Goal: Information Seeking & Learning: Learn about a topic

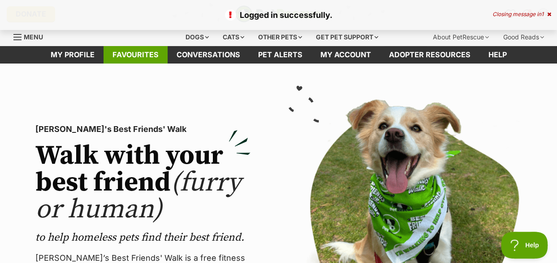
click at [144, 58] on link "Favourites" at bounding box center [135, 54] width 64 height 17
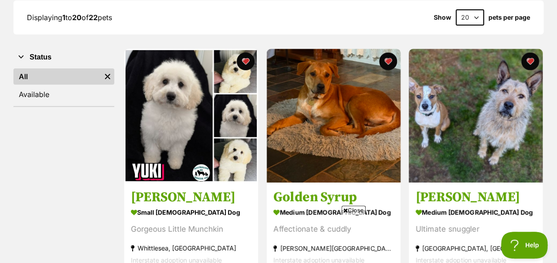
click at [351, 210] on span "Close" at bounding box center [353, 210] width 24 height 9
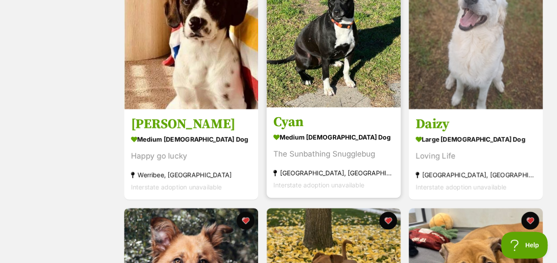
scroll to position [313, 0]
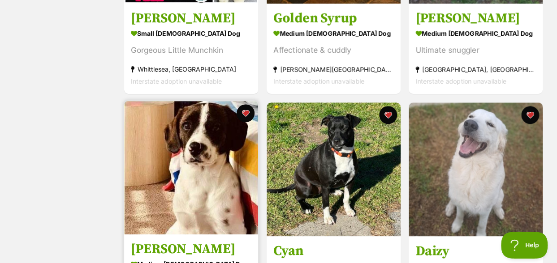
click at [193, 164] on img at bounding box center [191, 168] width 134 height 134
click at [221, 178] on img at bounding box center [191, 168] width 134 height 134
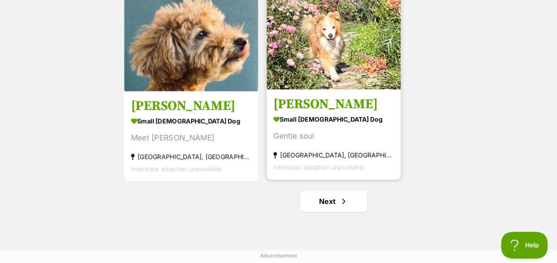
scroll to position [1702, 0]
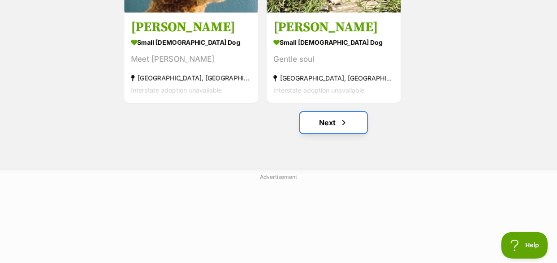
click at [328, 123] on link "Next" at bounding box center [333, 122] width 67 height 21
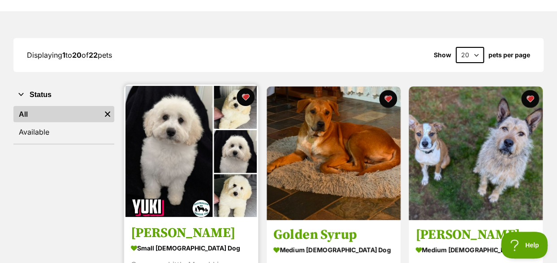
scroll to position [134, 0]
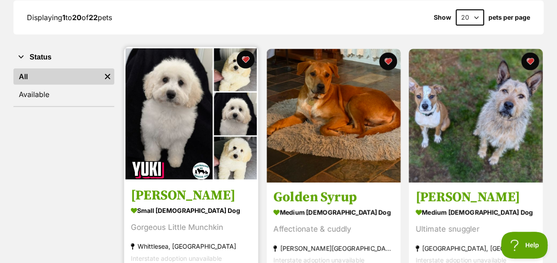
click at [193, 117] on img at bounding box center [191, 114] width 134 height 134
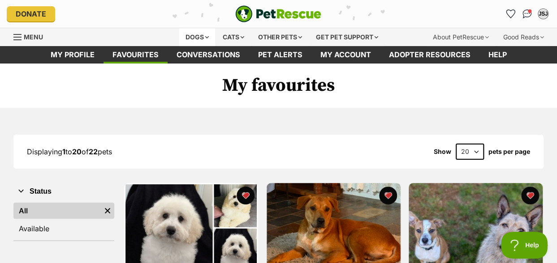
click at [202, 38] on div "Dogs" at bounding box center [197, 37] width 36 height 18
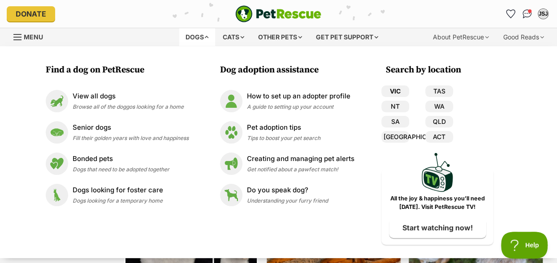
click at [399, 94] on link "VIC" at bounding box center [395, 92] width 28 height 12
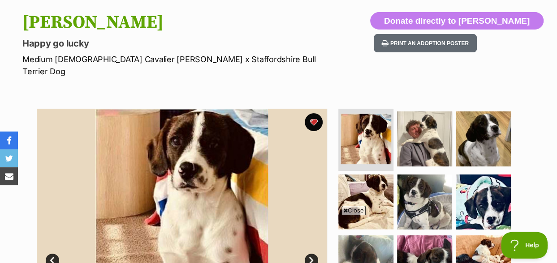
drag, startPoint x: 349, startPoint y: 211, endPoint x: 334, endPoint y: 210, distance: 15.2
click at [349, 211] on span "Close" at bounding box center [353, 210] width 24 height 9
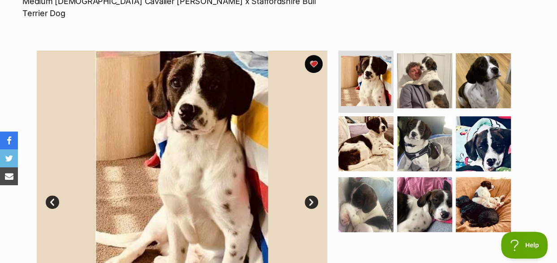
scroll to position [179, 0]
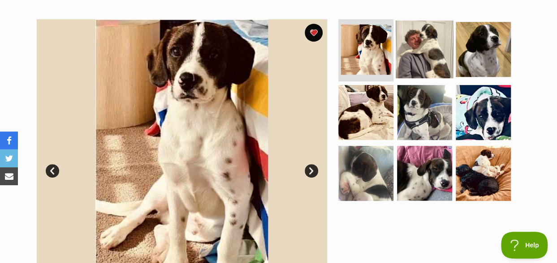
click at [422, 51] on img at bounding box center [424, 49] width 58 height 58
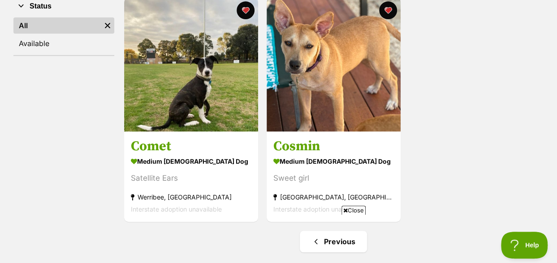
scroll to position [89, 0]
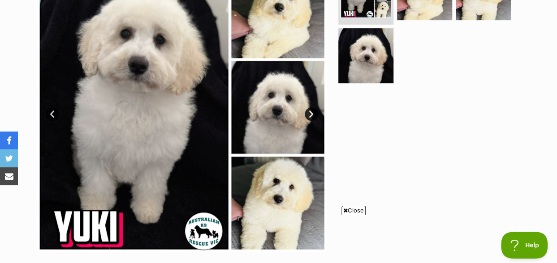
click at [353, 211] on span "Close" at bounding box center [353, 210] width 24 height 9
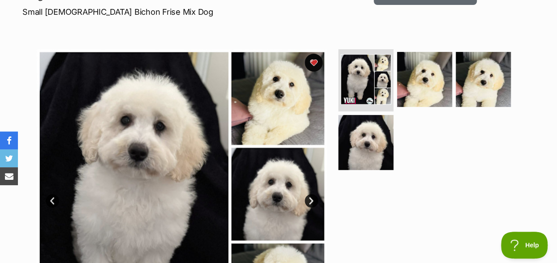
scroll to position [179, 0]
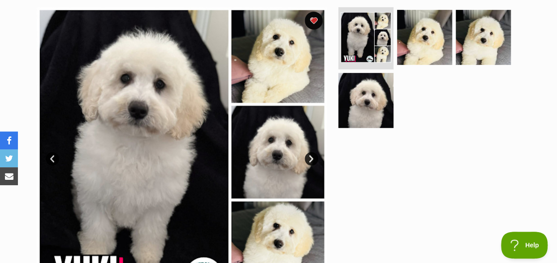
click at [309, 157] on link "Next" at bounding box center [311, 158] width 13 height 13
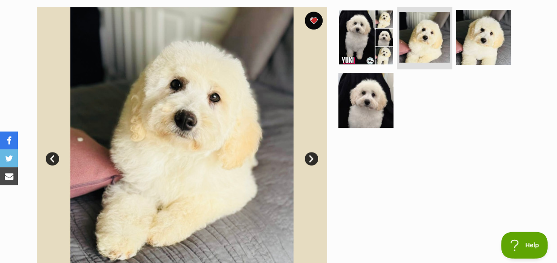
click at [309, 157] on link "Next" at bounding box center [311, 158] width 13 height 13
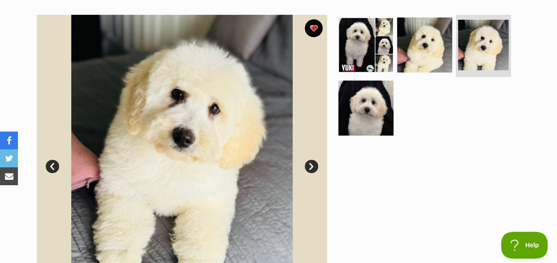
scroll to position [134, 0]
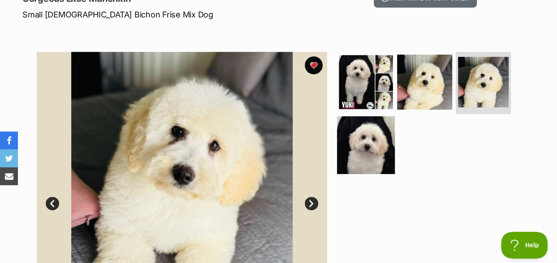
click at [372, 148] on img at bounding box center [366, 145] width 58 height 58
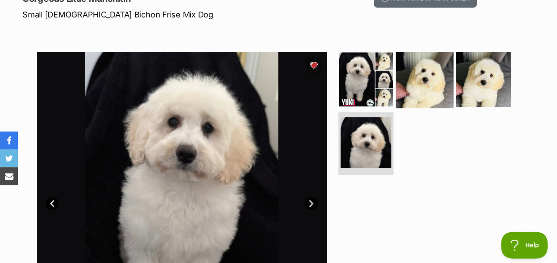
click at [433, 78] on img at bounding box center [424, 79] width 58 height 58
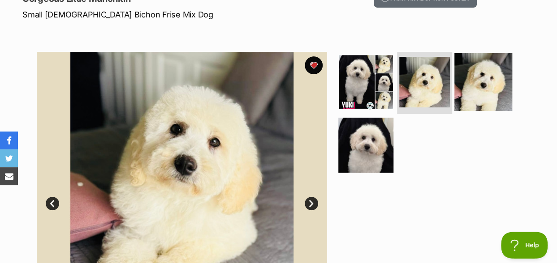
click at [478, 71] on img at bounding box center [483, 82] width 58 height 58
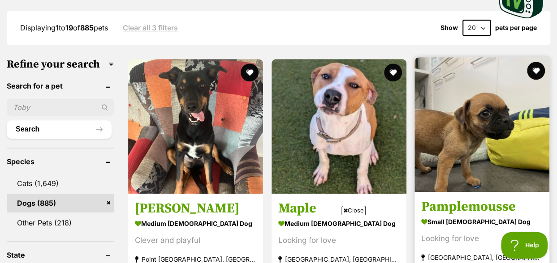
scroll to position [269, 0]
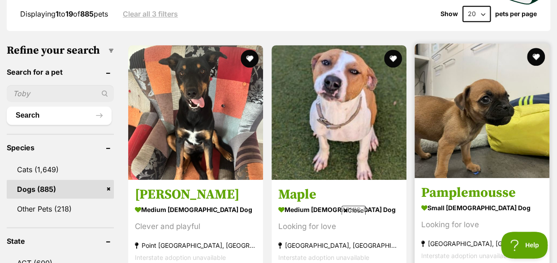
click at [481, 107] on img at bounding box center [481, 110] width 135 height 135
click at [536, 47] on button "favourite" at bounding box center [536, 57] width 20 height 20
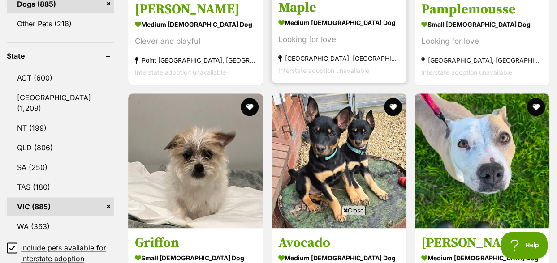
scroll to position [493, 0]
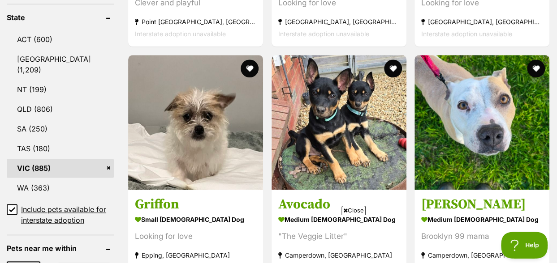
click at [356, 210] on span "Close" at bounding box center [353, 210] width 24 height 9
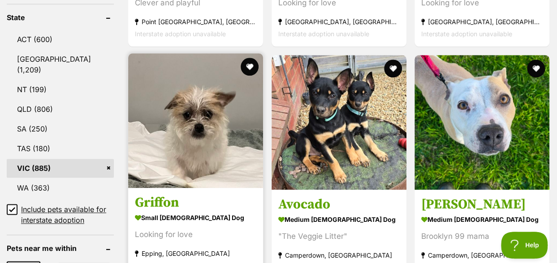
click at [210, 105] on img at bounding box center [195, 120] width 135 height 135
click at [245, 57] on button "favourite" at bounding box center [250, 67] width 20 height 20
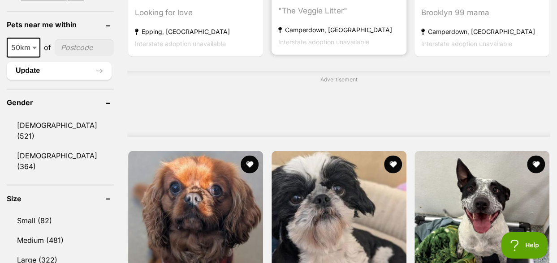
scroll to position [806, 0]
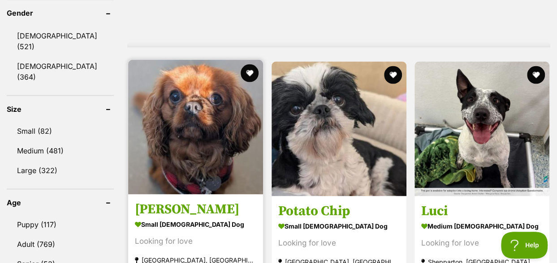
click at [208, 104] on img at bounding box center [195, 127] width 135 height 135
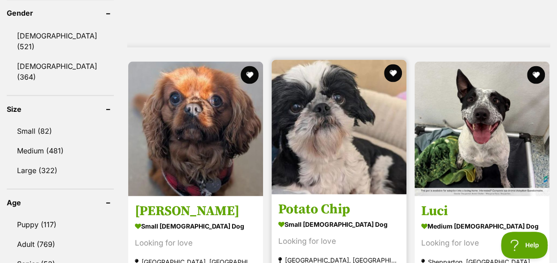
click at [323, 132] on img at bounding box center [338, 127] width 135 height 135
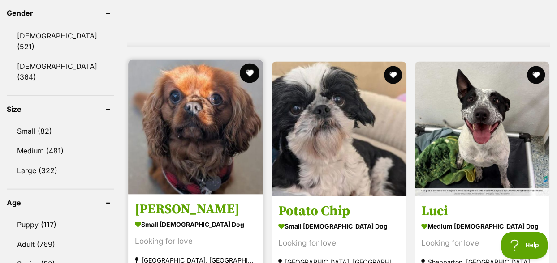
click at [251, 63] on button "favourite" at bounding box center [250, 73] width 20 height 20
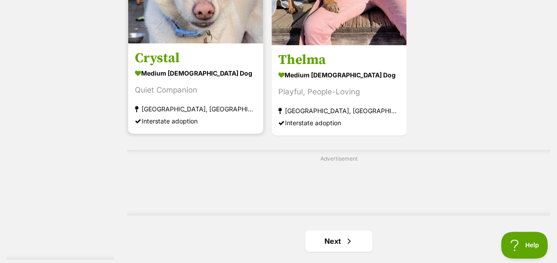
scroll to position [2015, 0]
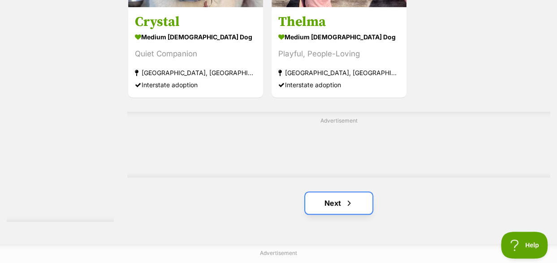
click at [336, 193] on link "Next" at bounding box center [338, 203] width 67 height 21
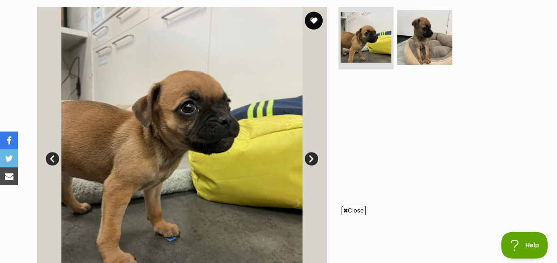
click at [350, 209] on span "Close" at bounding box center [353, 210] width 24 height 9
click at [309, 159] on link "Next" at bounding box center [311, 158] width 13 height 13
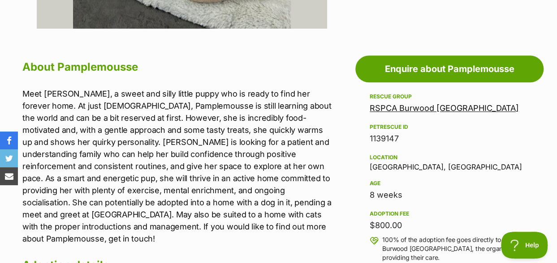
scroll to position [179, 0]
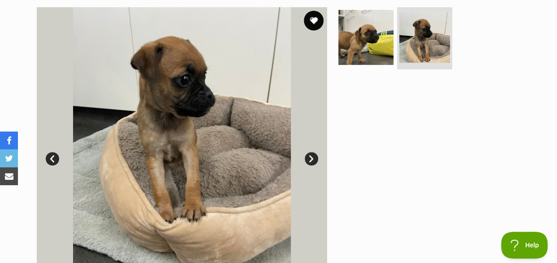
click at [312, 19] on button "favourite" at bounding box center [314, 21] width 20 height 20
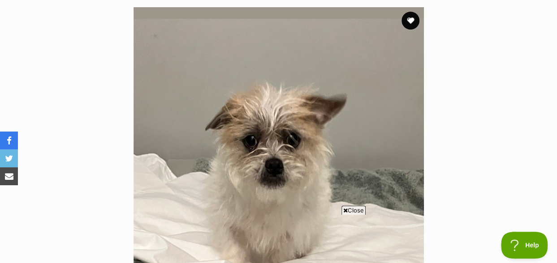
click at [355, 210] on span "Close" at bounding box center [353, 210] width 24 height 9
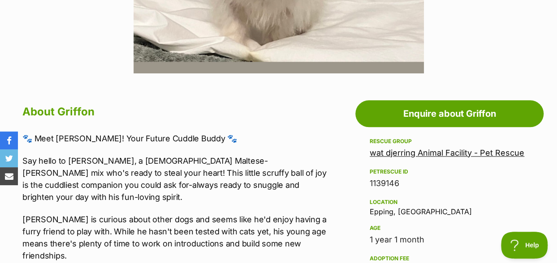
scroll to position [179, 0]
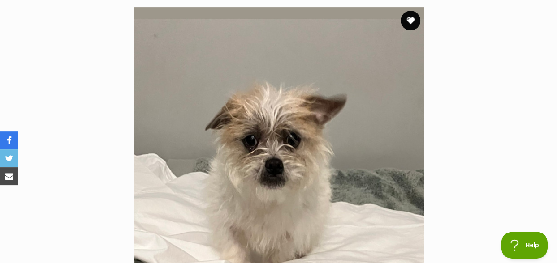
click at [410, 18] on button "favourite" at bounding box center [410, 21] width 20 height 20
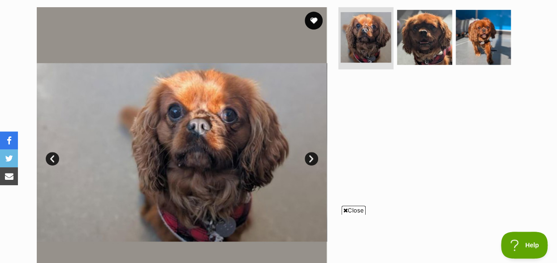
click at [348, 210] on span "Close" at bounding box center [353, 210] width 24 height 9
click at [310, 158] on link "Next" at bounding box center [311, 158] width 13 height 13
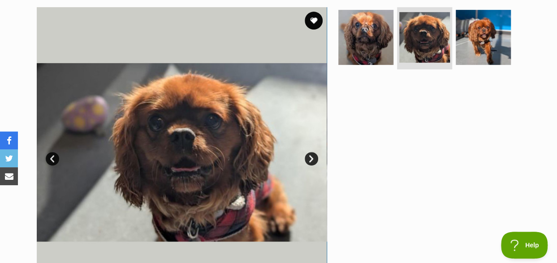
click at [310, 158] on link "Next" at bounding box center [311, 158] width 13 height 13
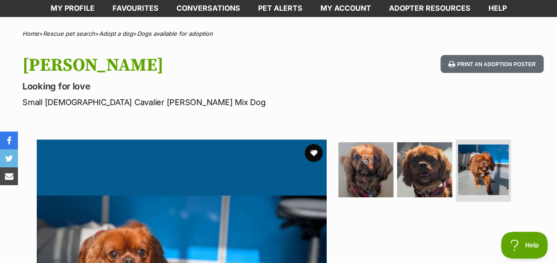
scroll to position [45, 0]
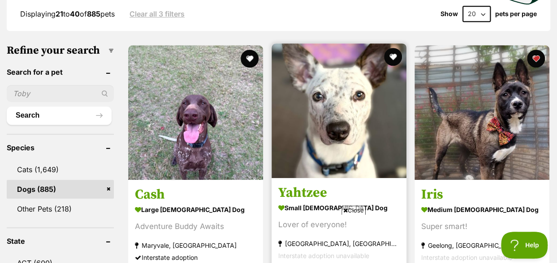
click at [324, 109] on img at bounding box center [338, 110] width 135 height 135
click at [390, 47] on button "favourite" at bounding box center [392, 57] width 20 height 20
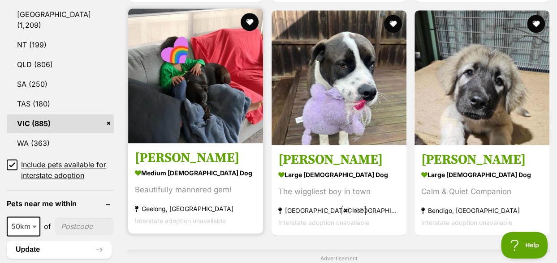
click at [212, 69] on img at bounding box center [195, 76] width 135 height 135
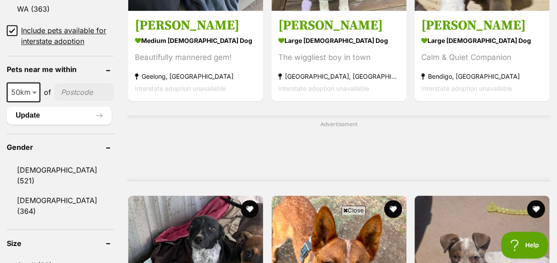
scroll to position [806, 0]
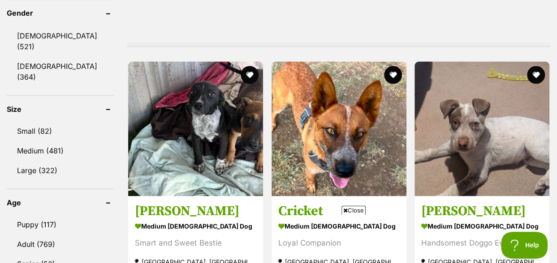
click at [350, 208] on span "Close" at bounding box center [353, 210] width 24 height 9
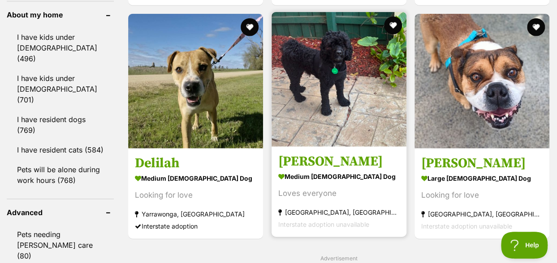
scroll to position [1030, 0]
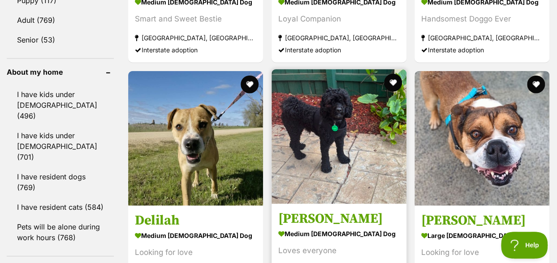
click at [343, 113] on img at bounding box center [338, 136] width 135 height 135
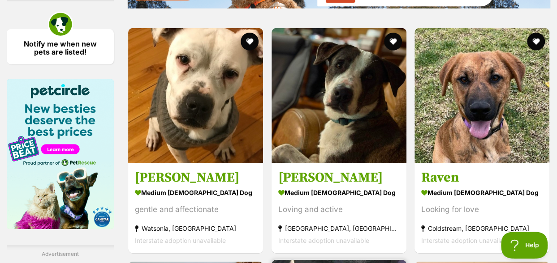
scroll to position [1343, 0]
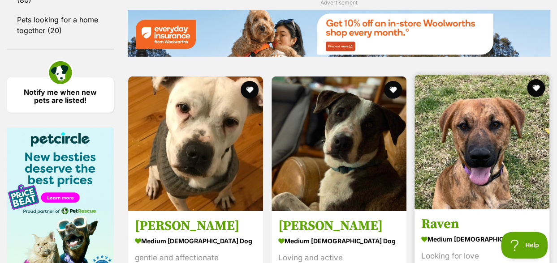
click at [466, 106] on img at bounding box center [481, 142] width 135 height 135
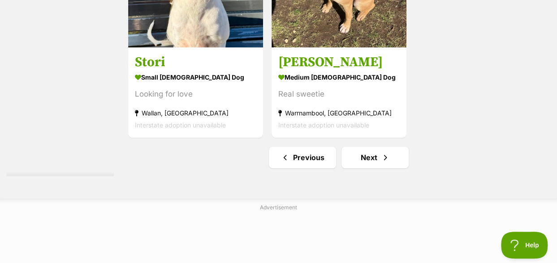
scroll to position [2105, 0]
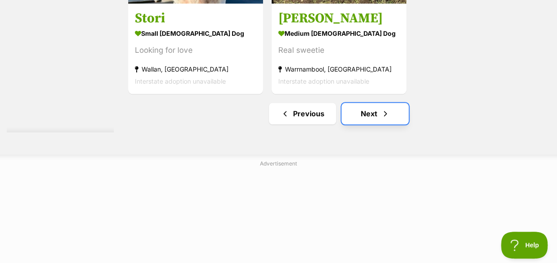
click at [367, 103] on link "Next" at bounding box center [374, 113] width 67 height 21
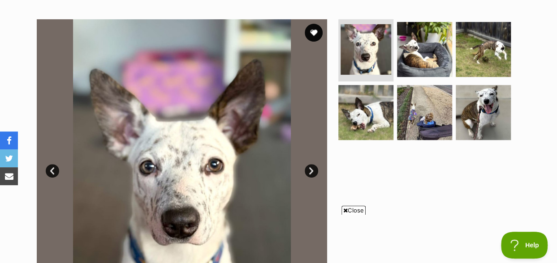
click at [346, 212] on span "Close" at bounding box center [353, 210] width 24 height 9
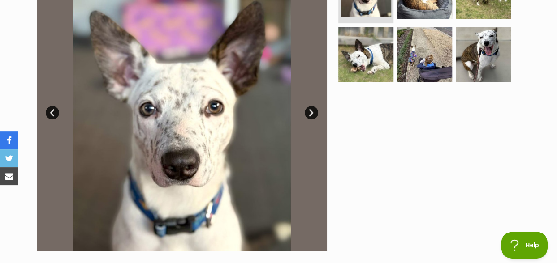
scroll to position [224, 0]
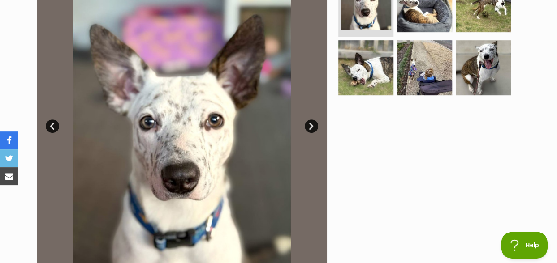
click at [313, 120] on link "Next" at bounding box center [311, 126] width 13 height 13
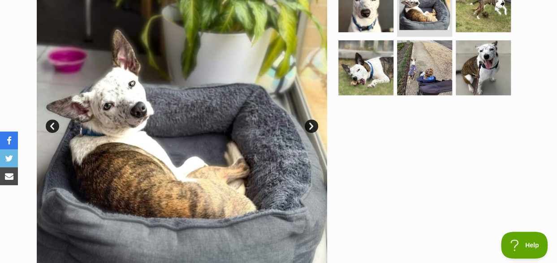
click at [312, 120] on link "Next" at bounding box center [311, 126] width 13 height 13
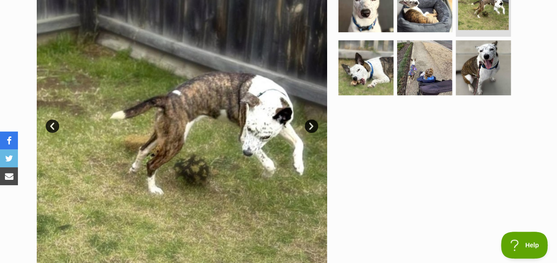
click at [312, 120] on link "Next" at bounding box center [311, 126] width 13 height 13
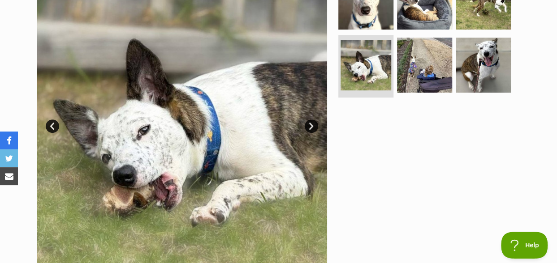
click at [312, 120] on link "Next" at bounding box center [311, 126] width 13 height 13
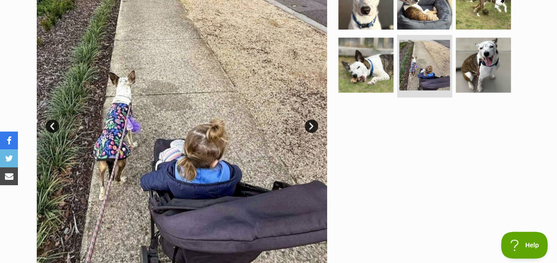
click at [312, 120] on link "Next" at bounding box center [311, 126] width 13 height 13
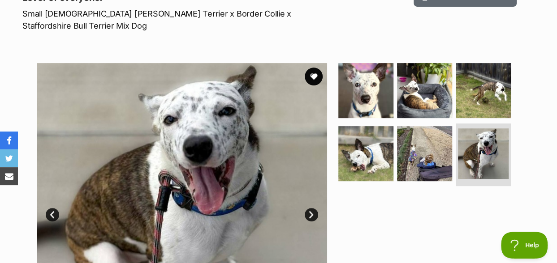
scroll to position [134, 0]
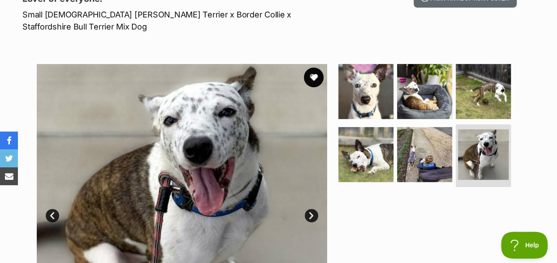
click at [314, 68] on button "favourite" at bounding box center [314, 78] width 20 height 20
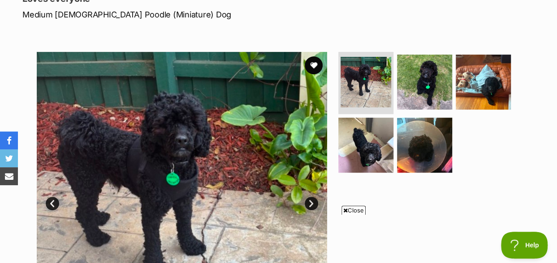
click at [349, 209] on span "Close" at bounding box center [353, 210] width 24 height 9
click at [308, 202] on link "Next" at bounding box center [311, 203] width 13 height 13
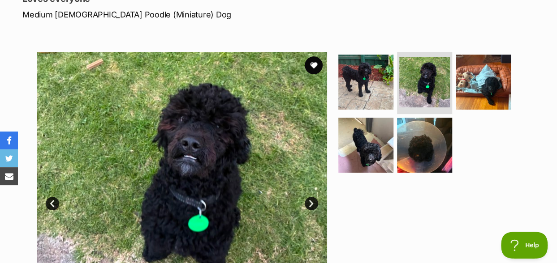
click at [308, 202] on link "Next" at bounding box center [311, 203] width 13 height 13
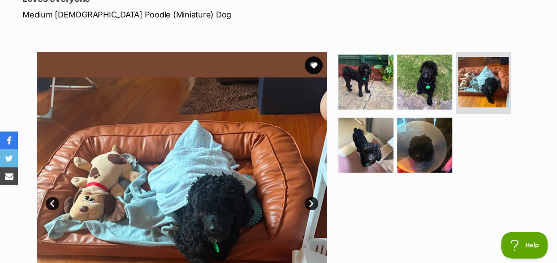
click at [308, 202] on link "Next" at bounding box center [311, 203] width 13 height 13
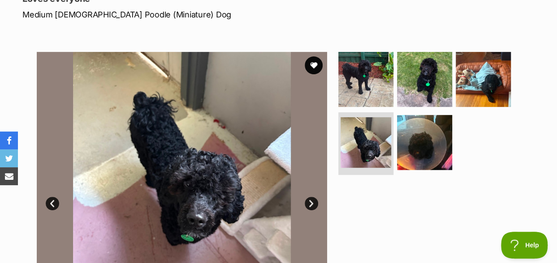
click at [308, 202] on link "Next" at bounding box center [311, 203] width 13 height 13
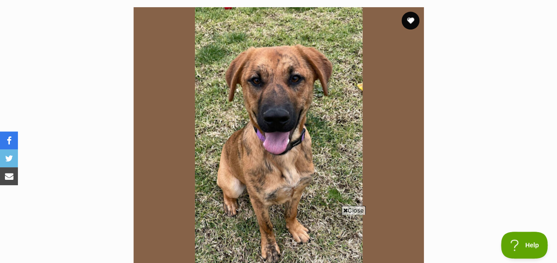
click at [349, 208] on span "Close" at bounding box center [353, 210] width 24 height 9
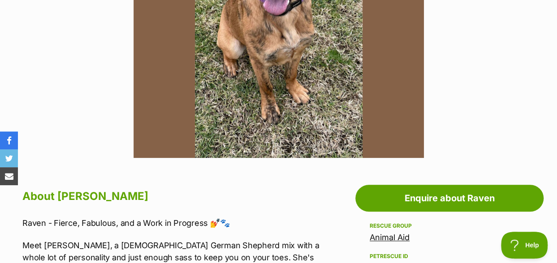
scroll to position [269, 0]
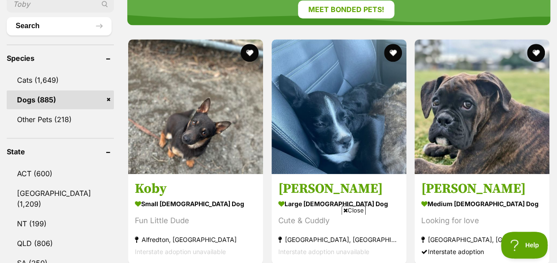
click at [352, 211] on span "Close" at bounding box center [353, 210] width 24 height 9
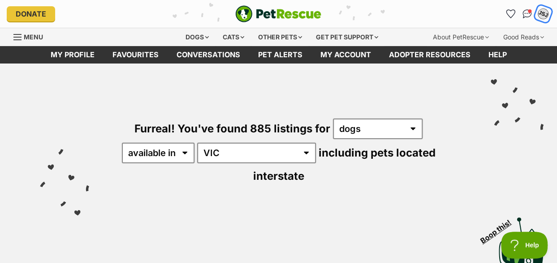
click at [542, 14] on div "JSJ" at bounding box center [543, 14] width 12 height 12
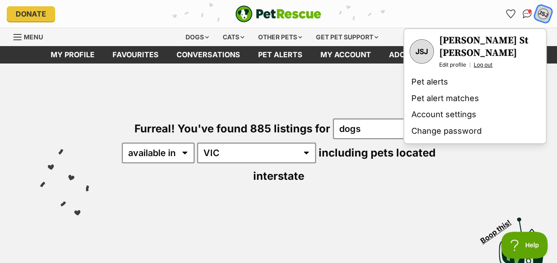
click at [481, 61] on link "Log out" at bounding box center [482, 64] width 19 height 7
